Goal: Entertainment & Leisure: Consume media (video, audio)

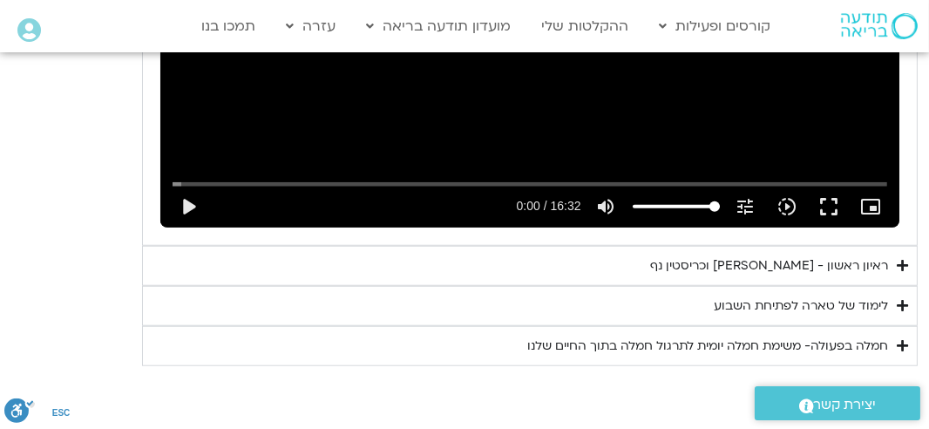
scroll to position [2032, 0]
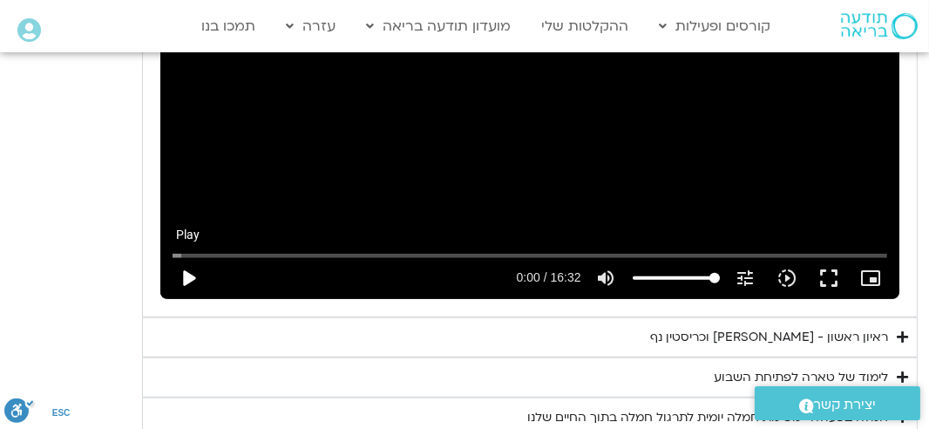
click at [188, 257] on button "play_arrow" at bounding box center [188, 278] width 42 height 42
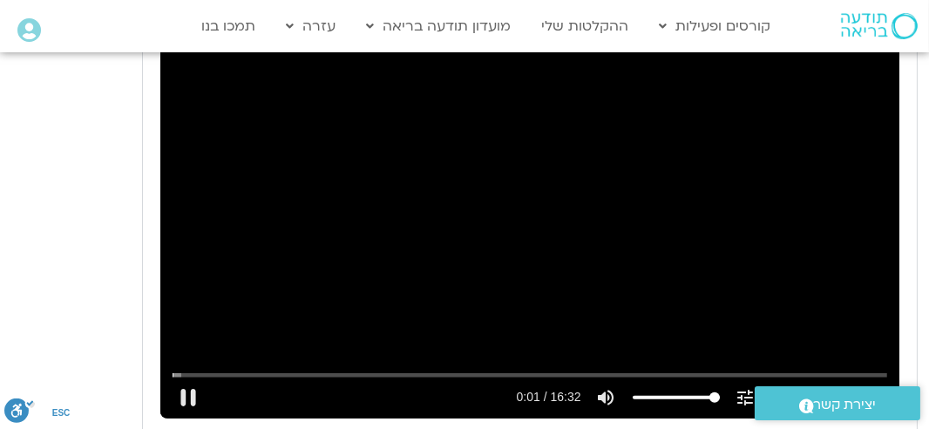
scroll to position [1917, 0]
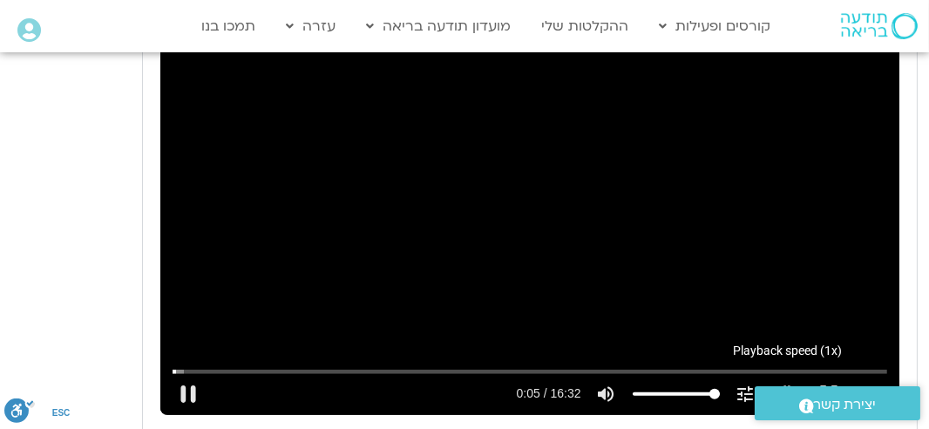
click at [782, 383] on icon "slow_motion_video" at bounding box center [787, 393] width 21 height 21
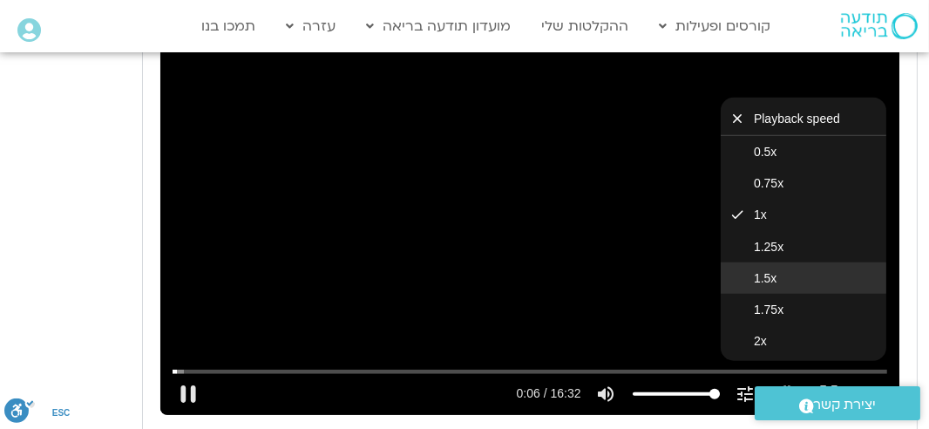
click at [770, 262] on button "1.5x" at bounding box center [803, 277] width 166 height 31
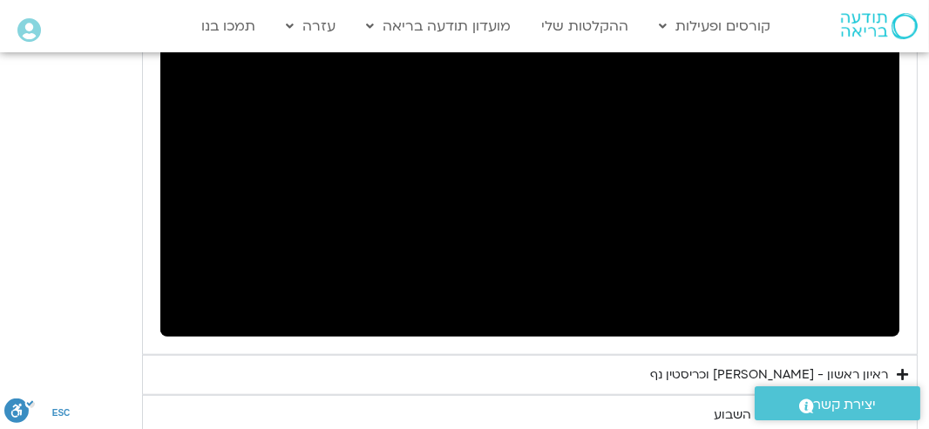
scroll to position [1974, 0]
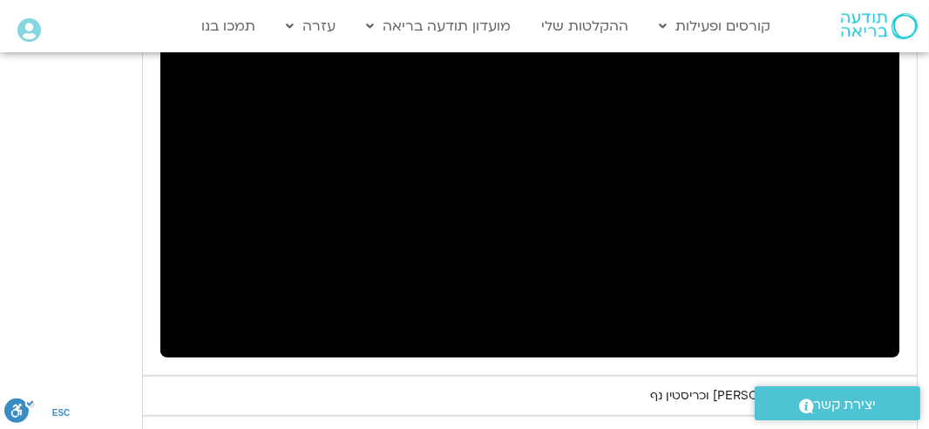
click at [886, 385] on div "ראיון ראשון - [PERSON_NAME] וכריסטין נף" at bounding box center [769, 395] width 238 height 21
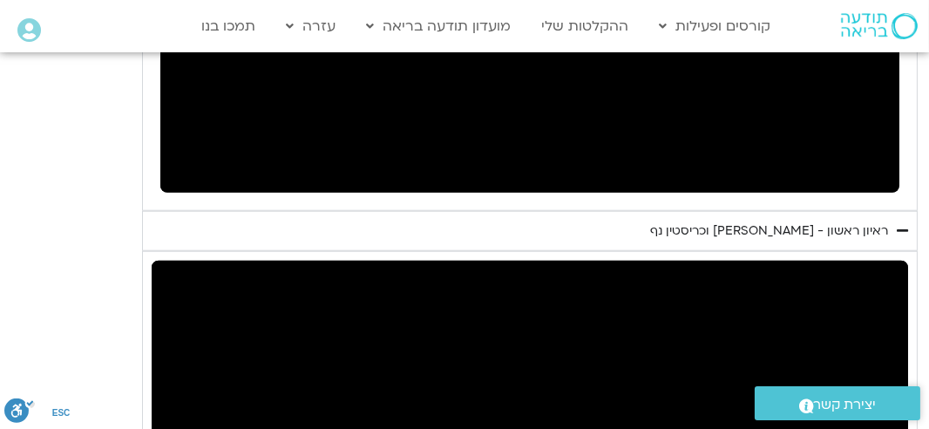
scroll to position [2148, 0]
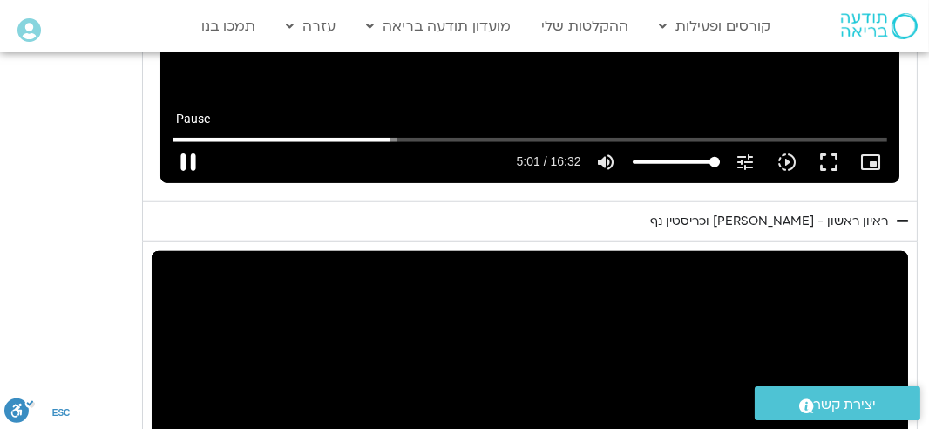
click at [184, 141] on button "pause" at bounding box center [188, 162] width 42 height 42
type input "301.770946"
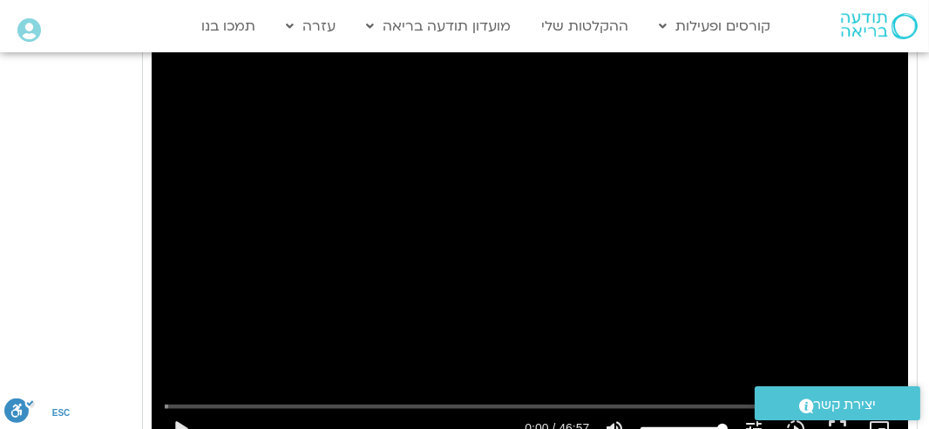
scroll to position [2438, 0]
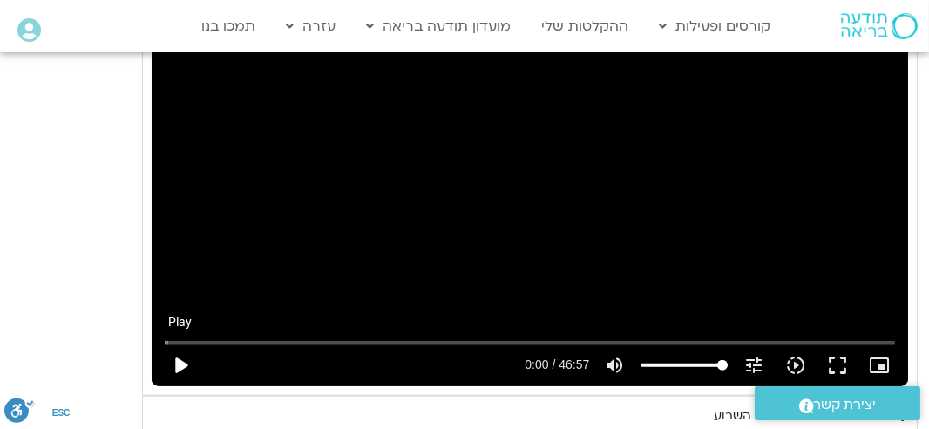
click at [175, 344] on button "play_arrow" at bounding box center [180, 365] width 42 height 42
click at [792, 355] on icon "slow_motion_video" at bounding box center [795, 365] width 21 height 21
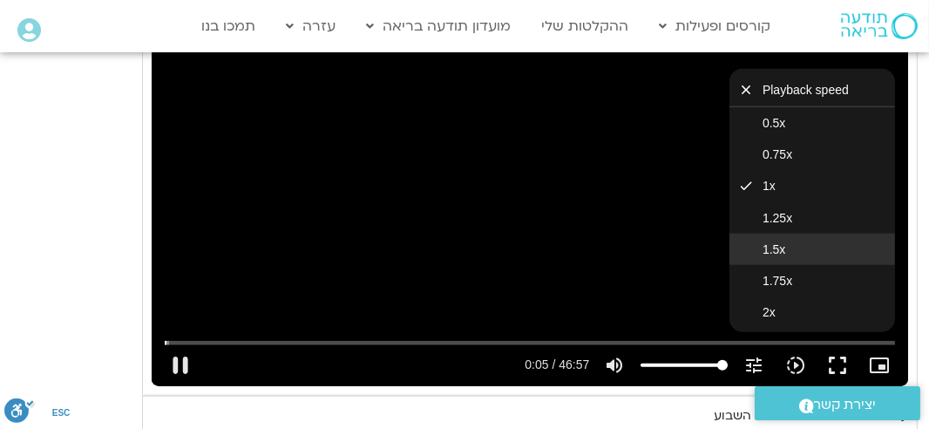
click at [782, 242] on span "1.5x" at bounding box center [773, 249] width 23 height 14
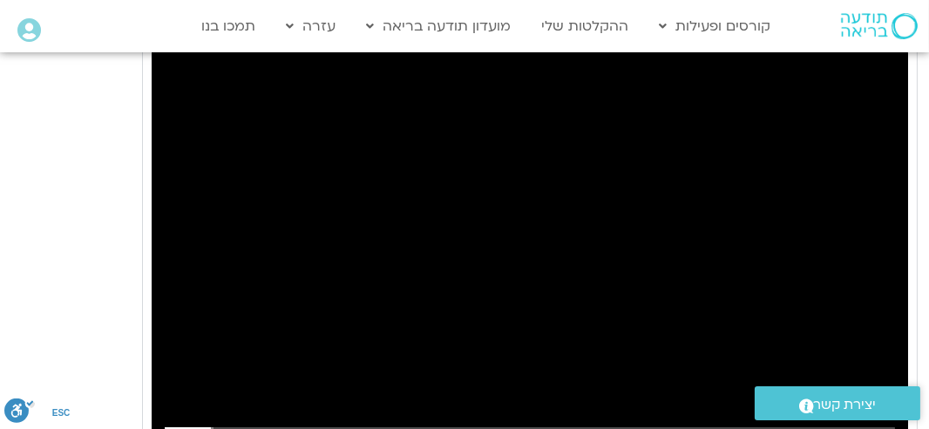
scroll to position [2381, 0]
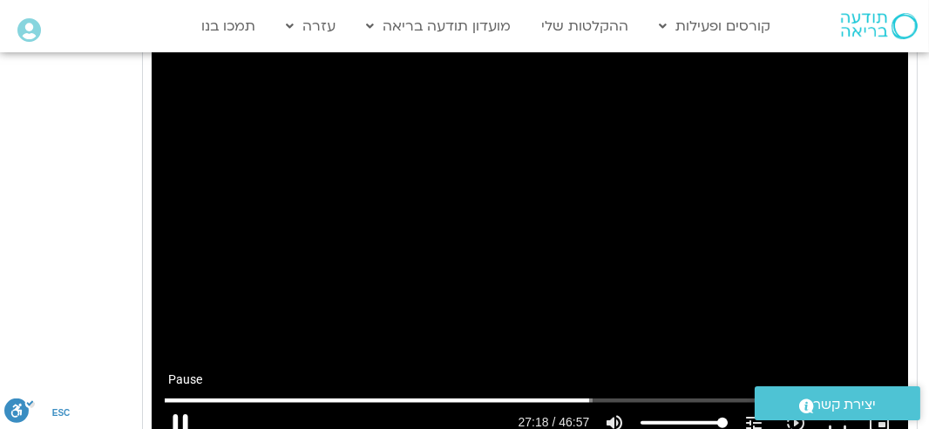
click at [186, 402] on button "pause" at bounding box center [180, 423] width 42 height 42
click at [180, 402] on button "play_arrow" at bounding box center [180, 423] width 42 height 42
click at [578, 395] on input "Seek" at bounding box center [530, 400] width 731 height 10
click at [910, 284] on div "נא להזין כתובת אימייל כדי לצפות בסרטון. אני מאשר/ת קבלת מידע למייל ולנייד צפייה…" at bounding box center [529, 231] width 775 height 444
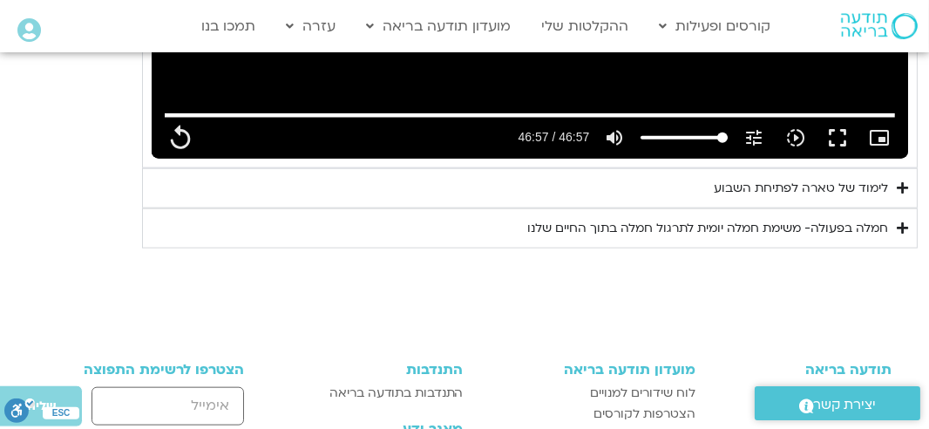
scroll to position [2671, 0]
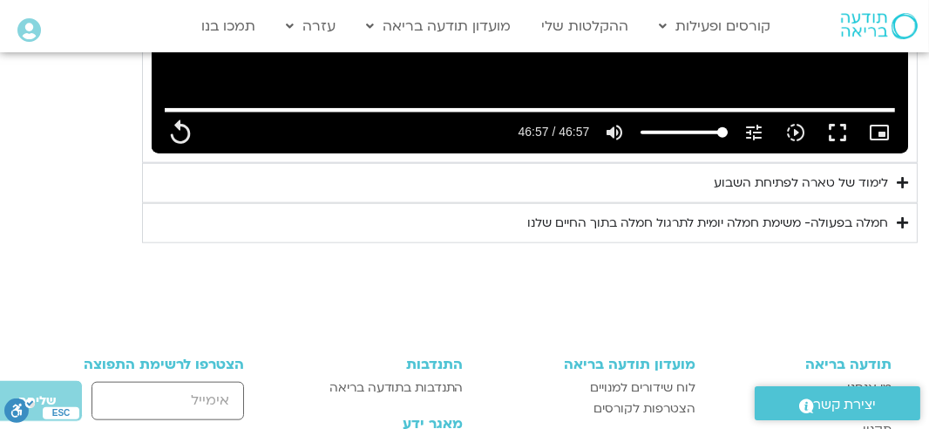
click at [795, 172] on div "לימוד של טארה לפתיחת השבוע" at bounding box center [800, 182] width 174 height 21
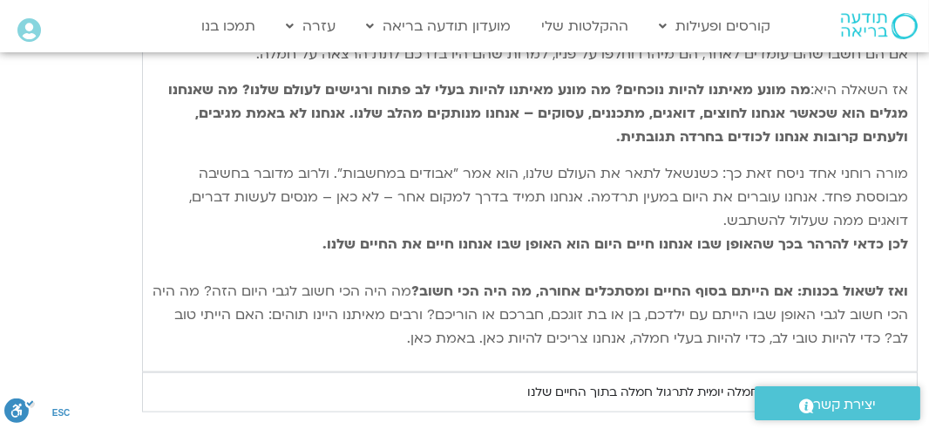
scroll to position [3078, 0]
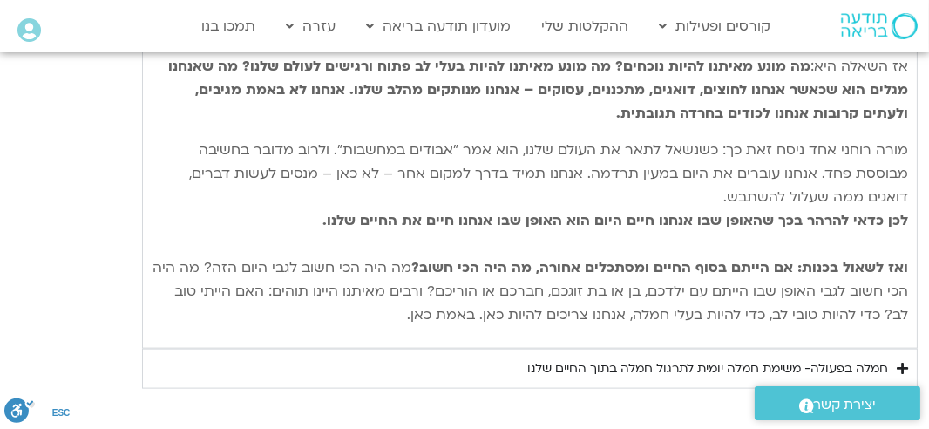
click at [897, 362] on icon "Accordion. Open links with Enter or Space, close with Escape, and navigate with…" at bounding box center [901, 368] width 11 height 13
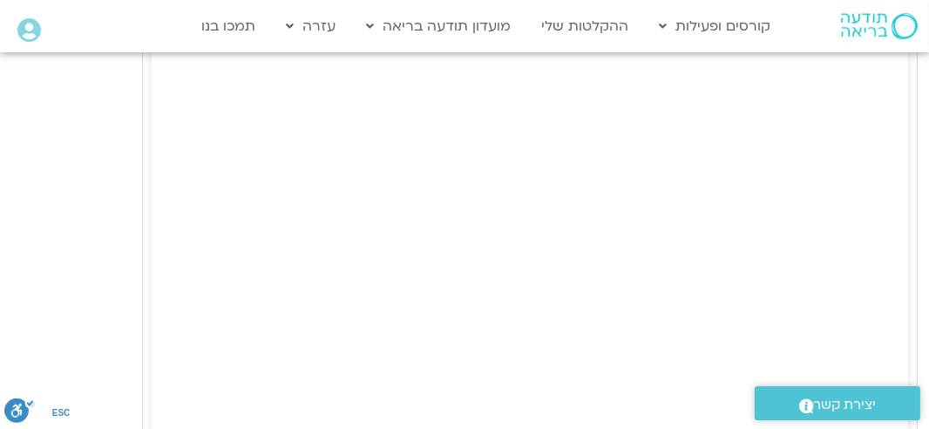
scroll to position [3949, 0]
type input "2817.733333"
